Goal: Complete application form: Complete application form

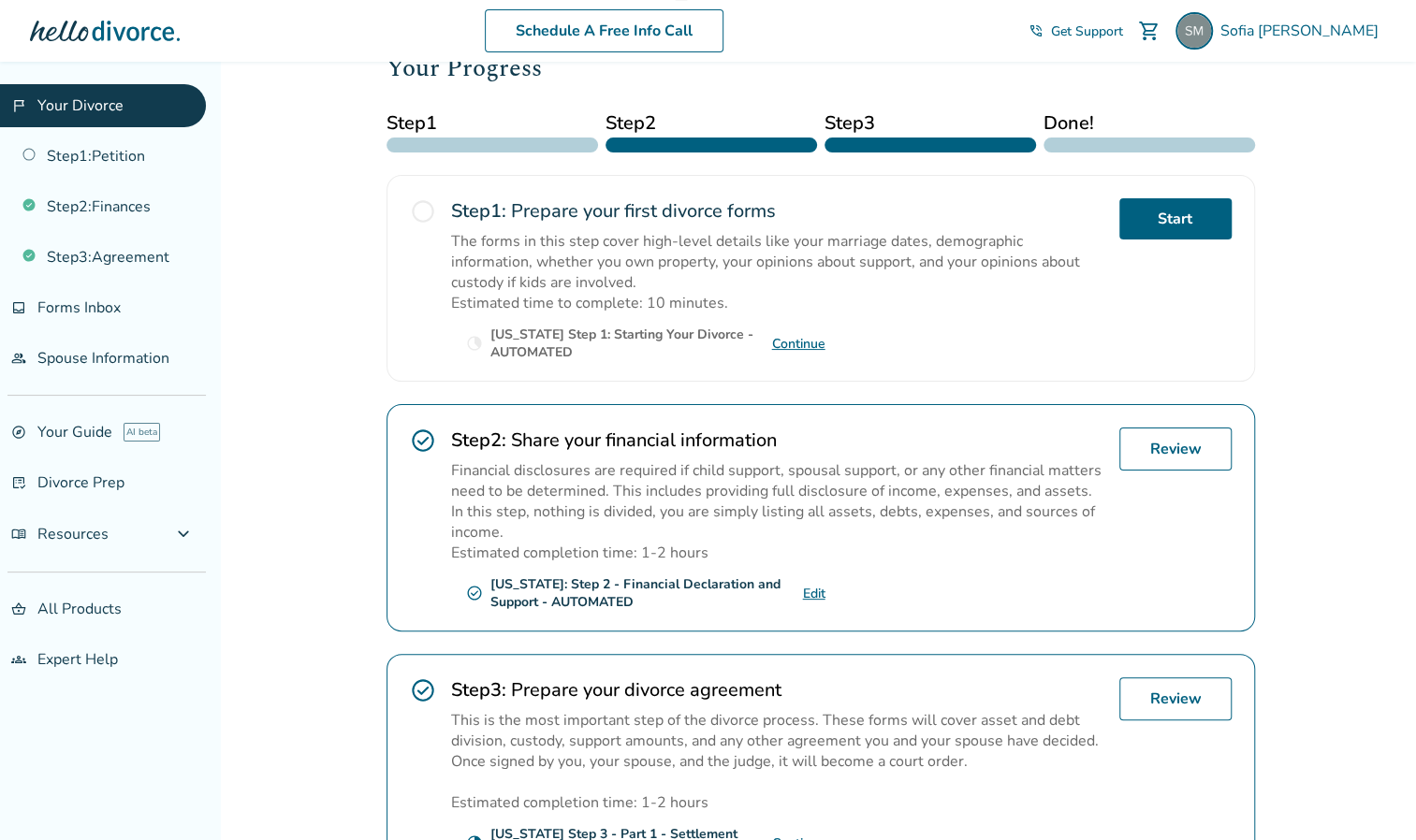
scroll to position [263, 0]
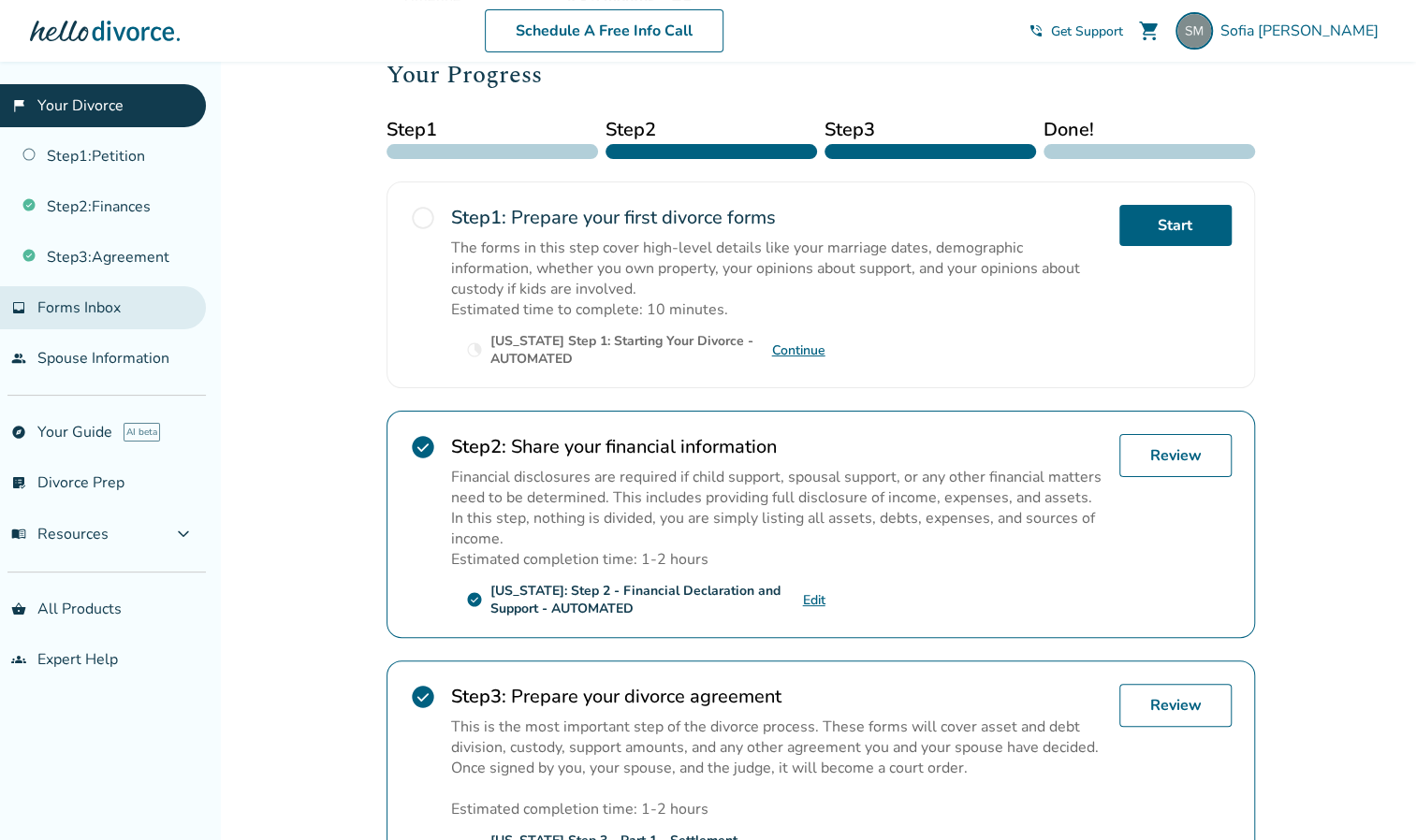
click at [109, 306] on span "Forms Inbox" at bounding box center [78, 308] width 83 height 21
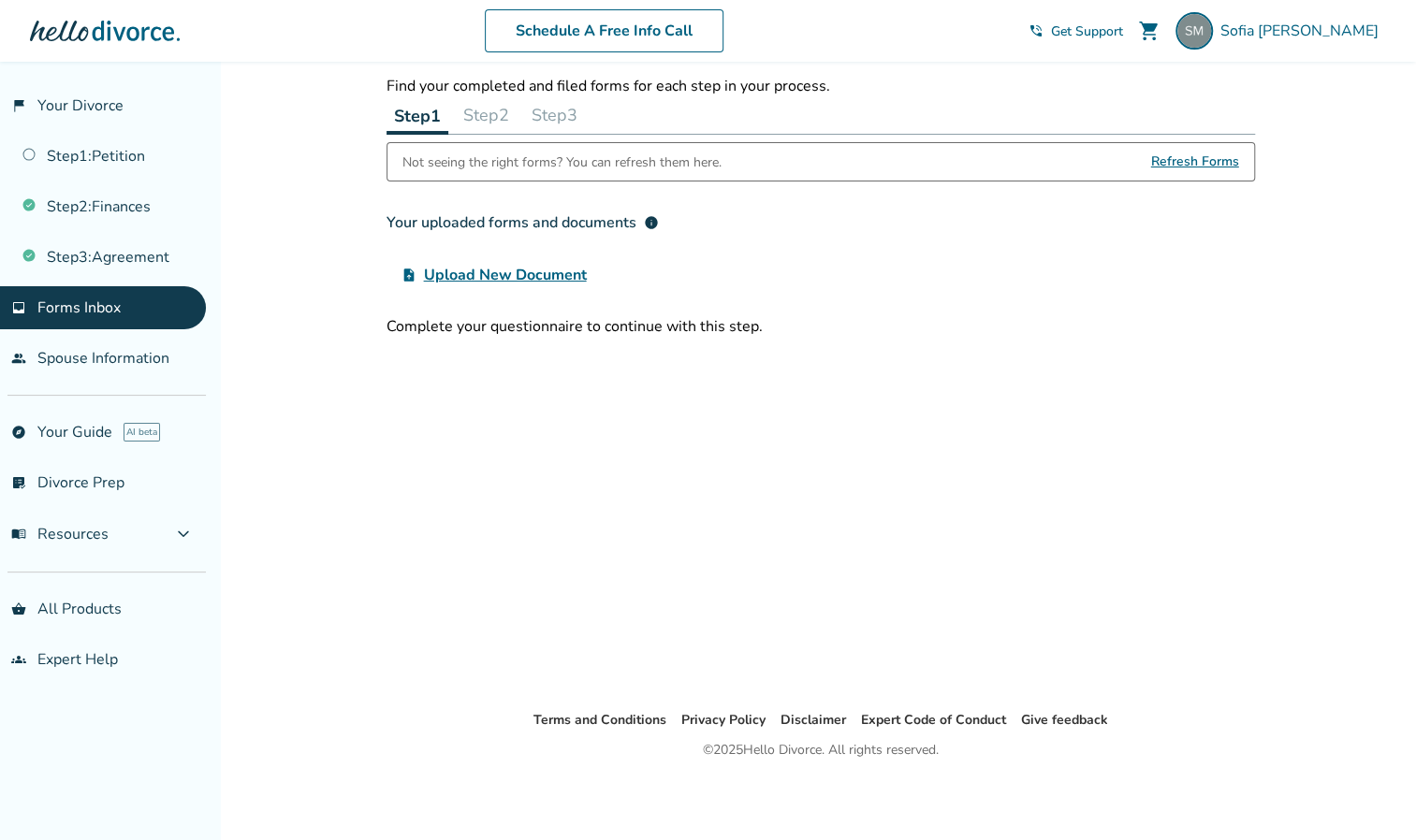
scroll to position [62, 0]
click at [101, 361] on link "people Spouse Information" at bounding box center [102, 357] width 206 height 43
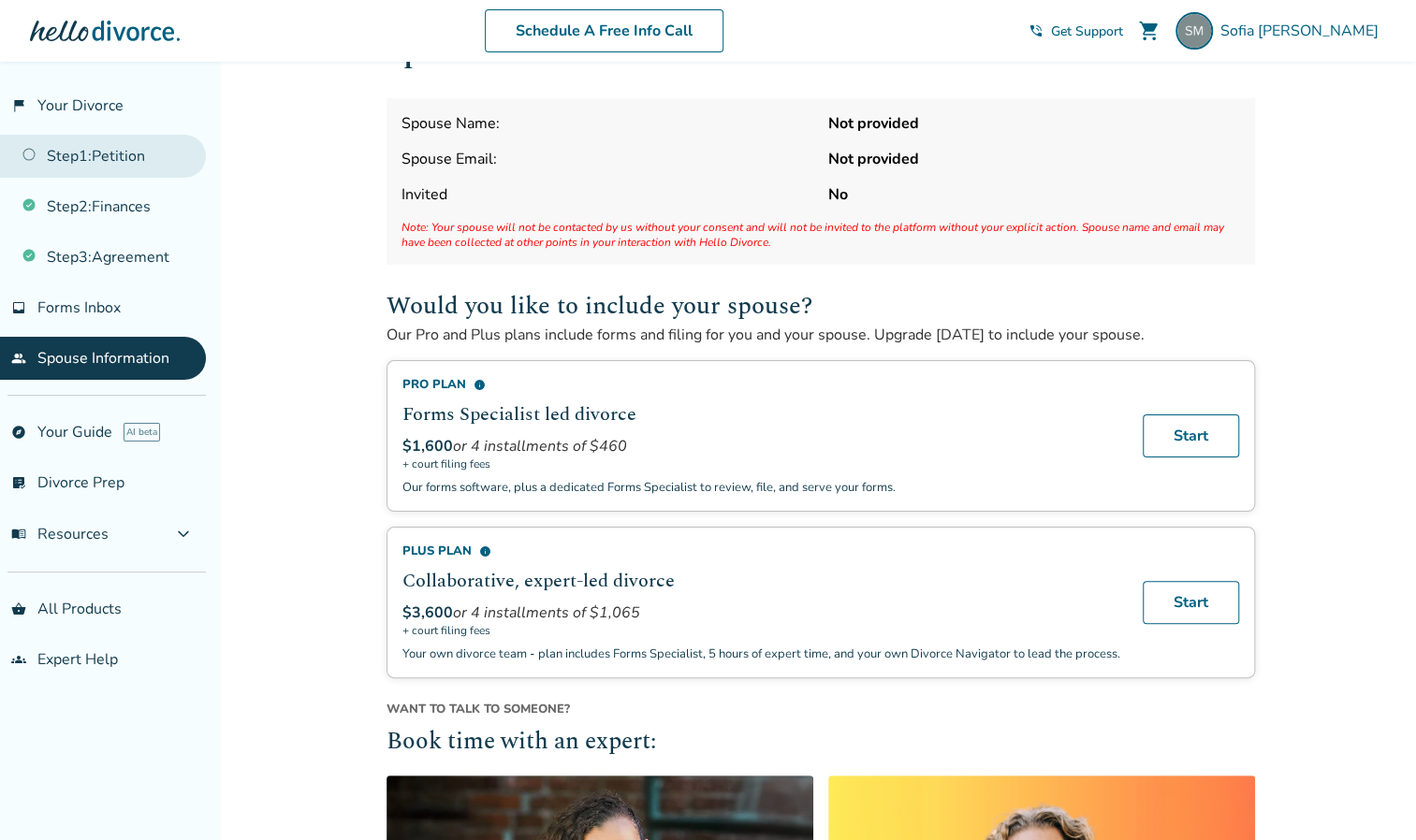
click at [81, 150] on link "Step 1 : Petition" at bounding box center [102, 156] width 206 height 43
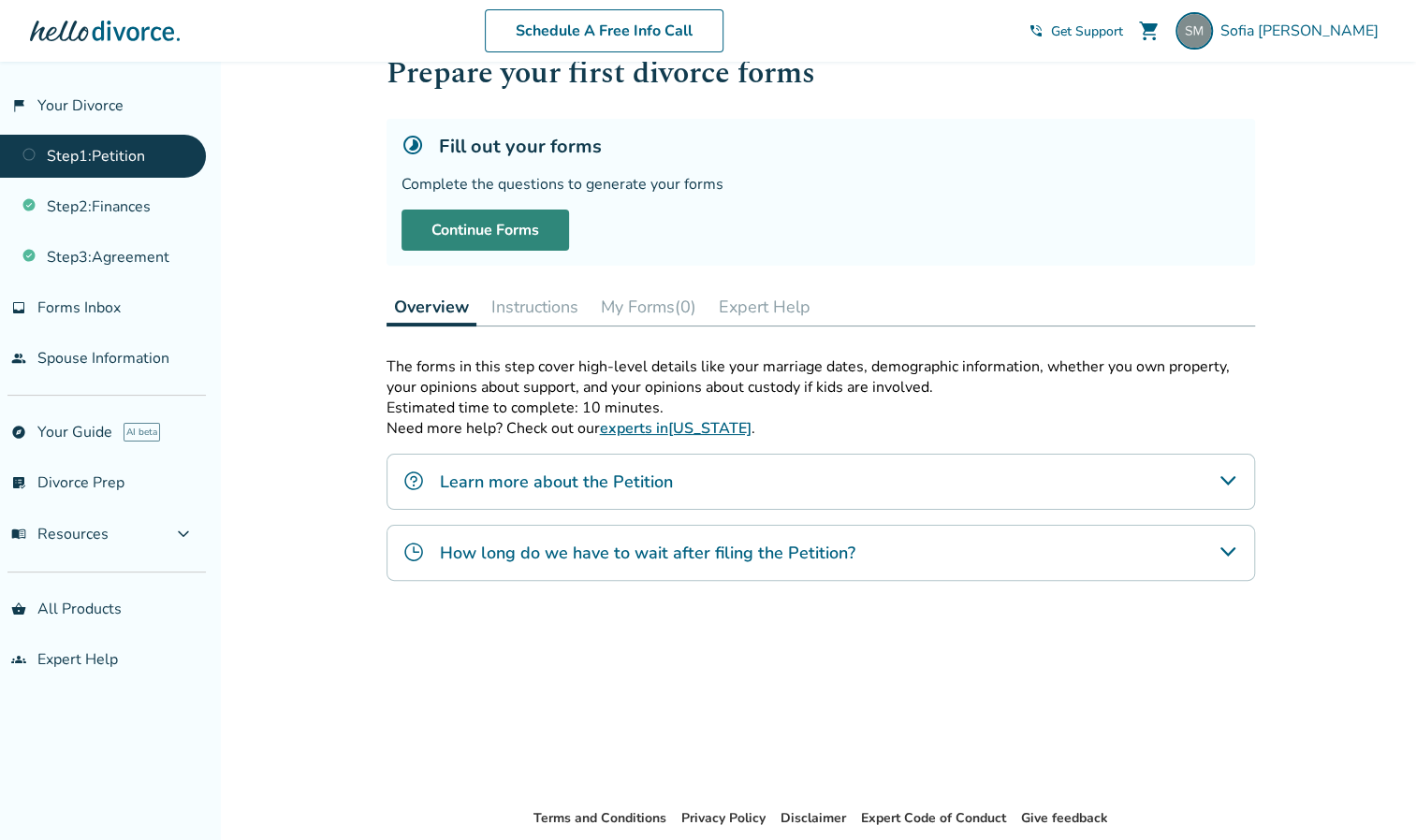
click at [532, 224] on link "Continue Forms" at bounding box center [485, 229] width 167 height 41
